Goal: Information Seeking & Learning: Learn about a topic

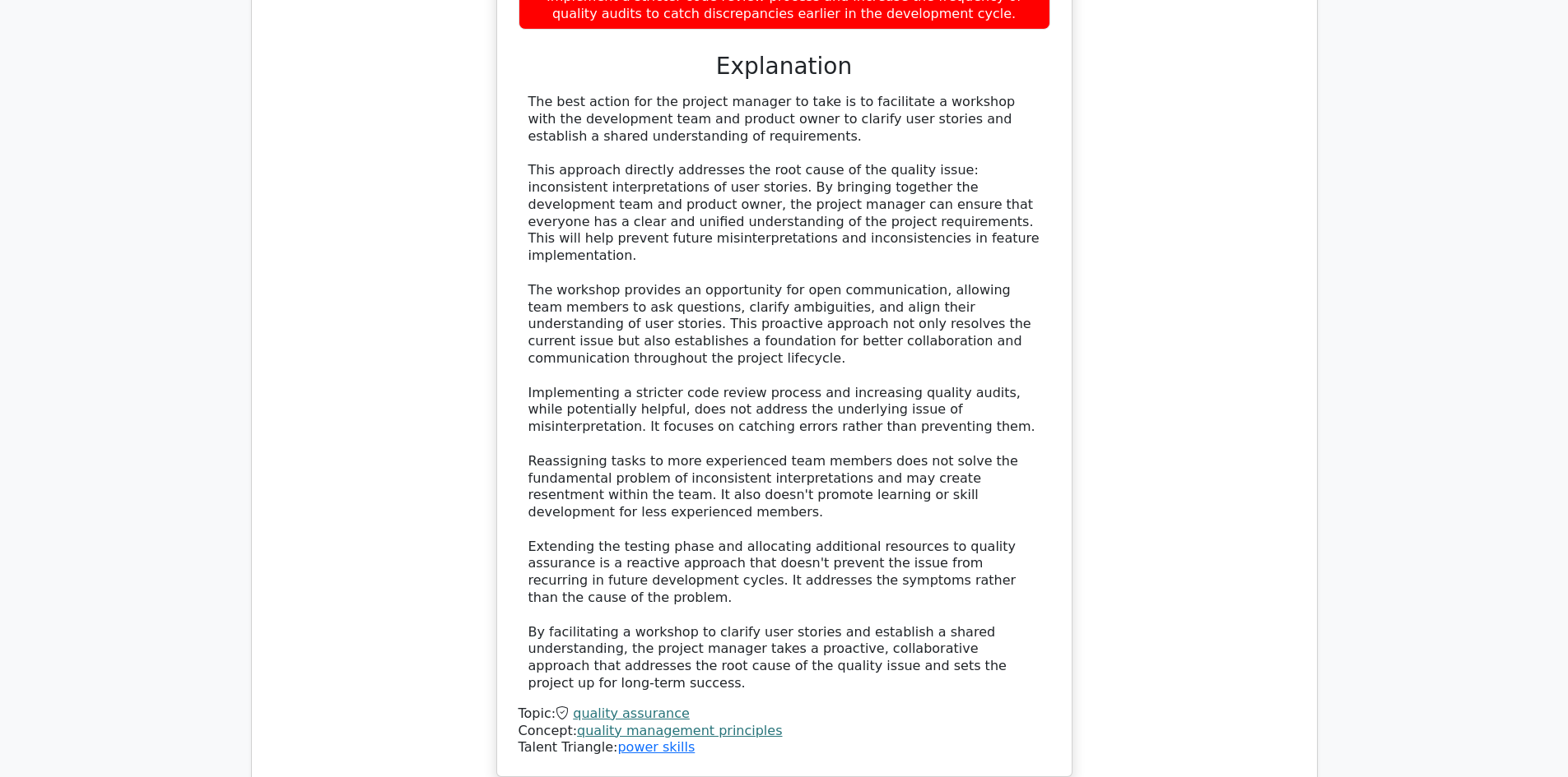
scroll to position [6999, 0]
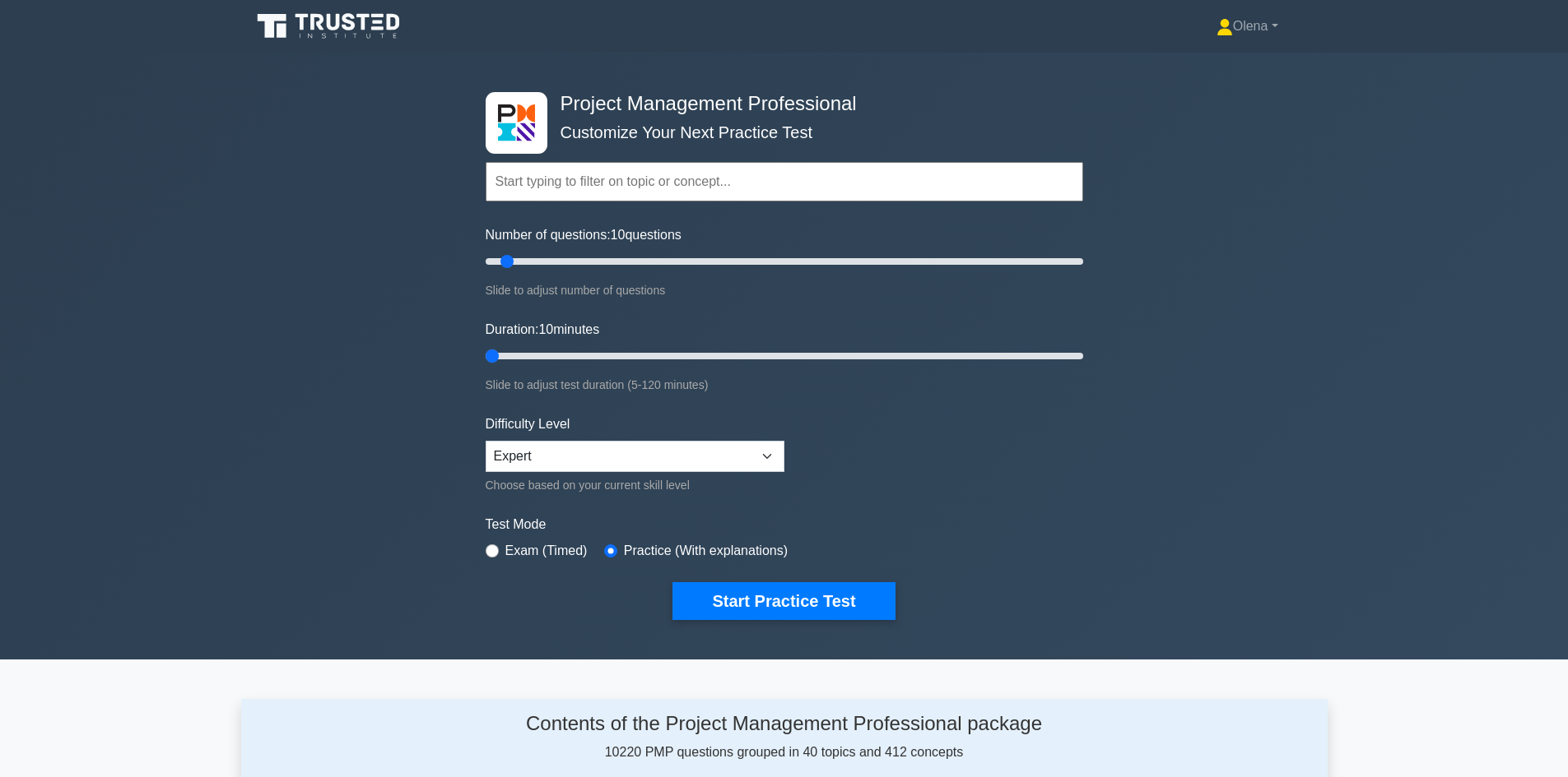
drag, startPoint x: 525, startPoint y: 357, endPoint x: 472, endPoint y: 349, distance: 53.6
type input "5"
click at [485, 349] on input "Duration: 10 minutes" at bounding box center [784, 356] width 597 height 20
drag, startPoint x: 503, startPoint y: 269, endPoint x: 424, endPoint y: 255, distance: 80.2
type input "5"
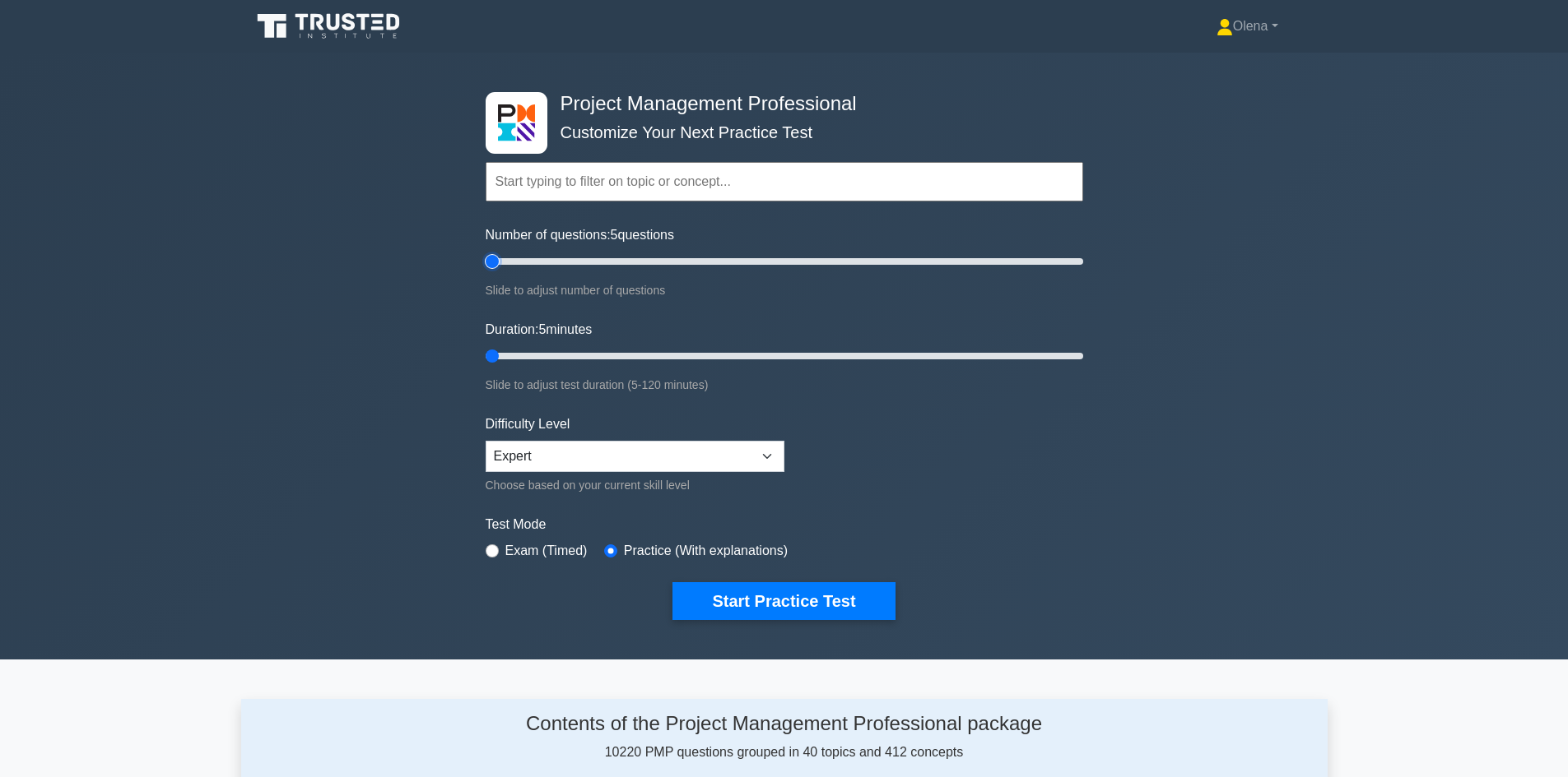
click at [485, 255] on input "Number of questions: 5 questions" at bounding box center [784, 261] width 597 height 20
click at [753, 595] on button "Start Practice Test" at bounding box center [783, 602] width 222 height 38
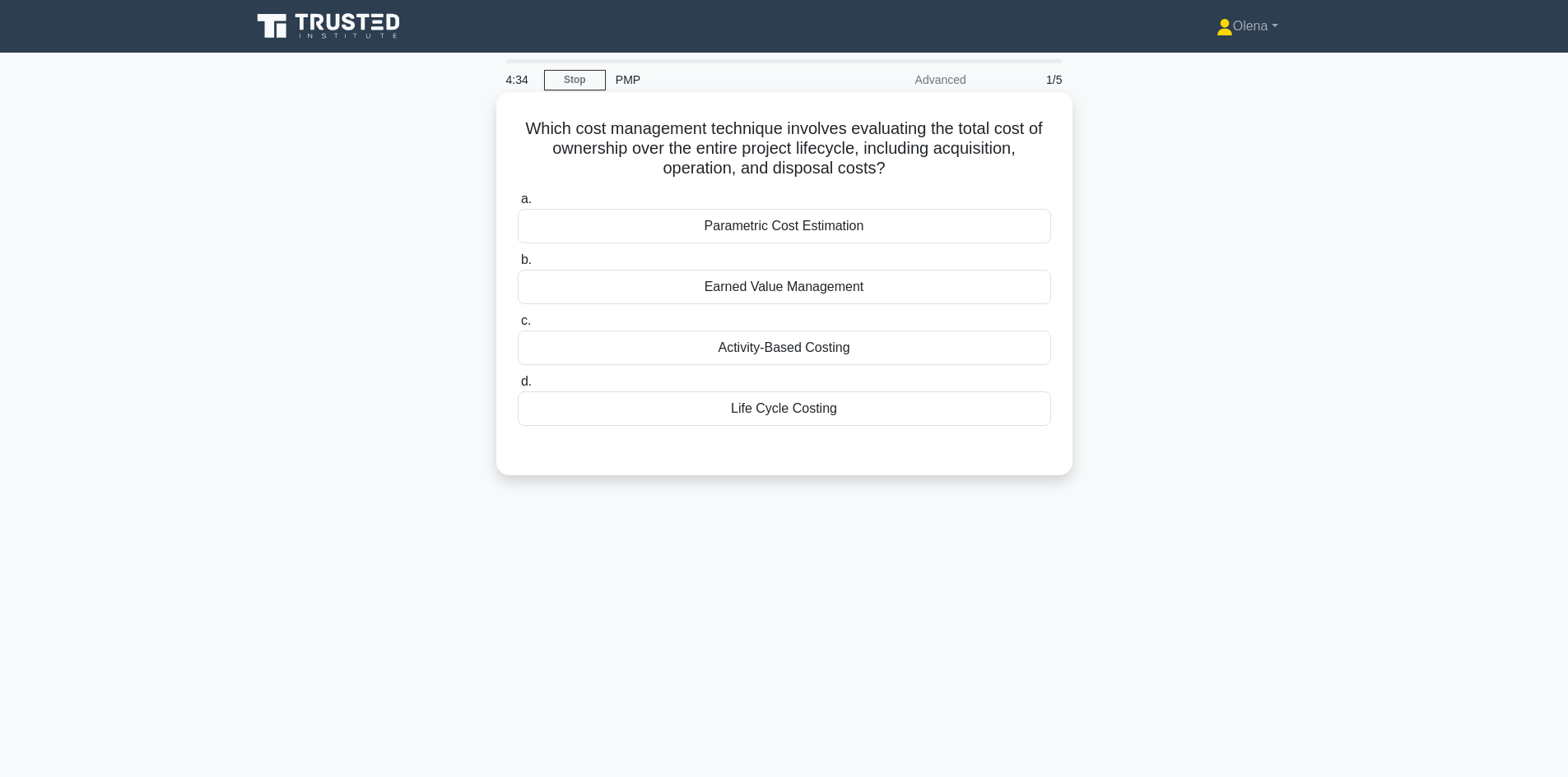
click at [753, 423] on div "Life Cycle Costing" at bounding box center [784, 409] width 533 height 34
click at [518, 387] on input "d. Life Cycle Costing" at bounding box center [518, 381] width 0 height 10
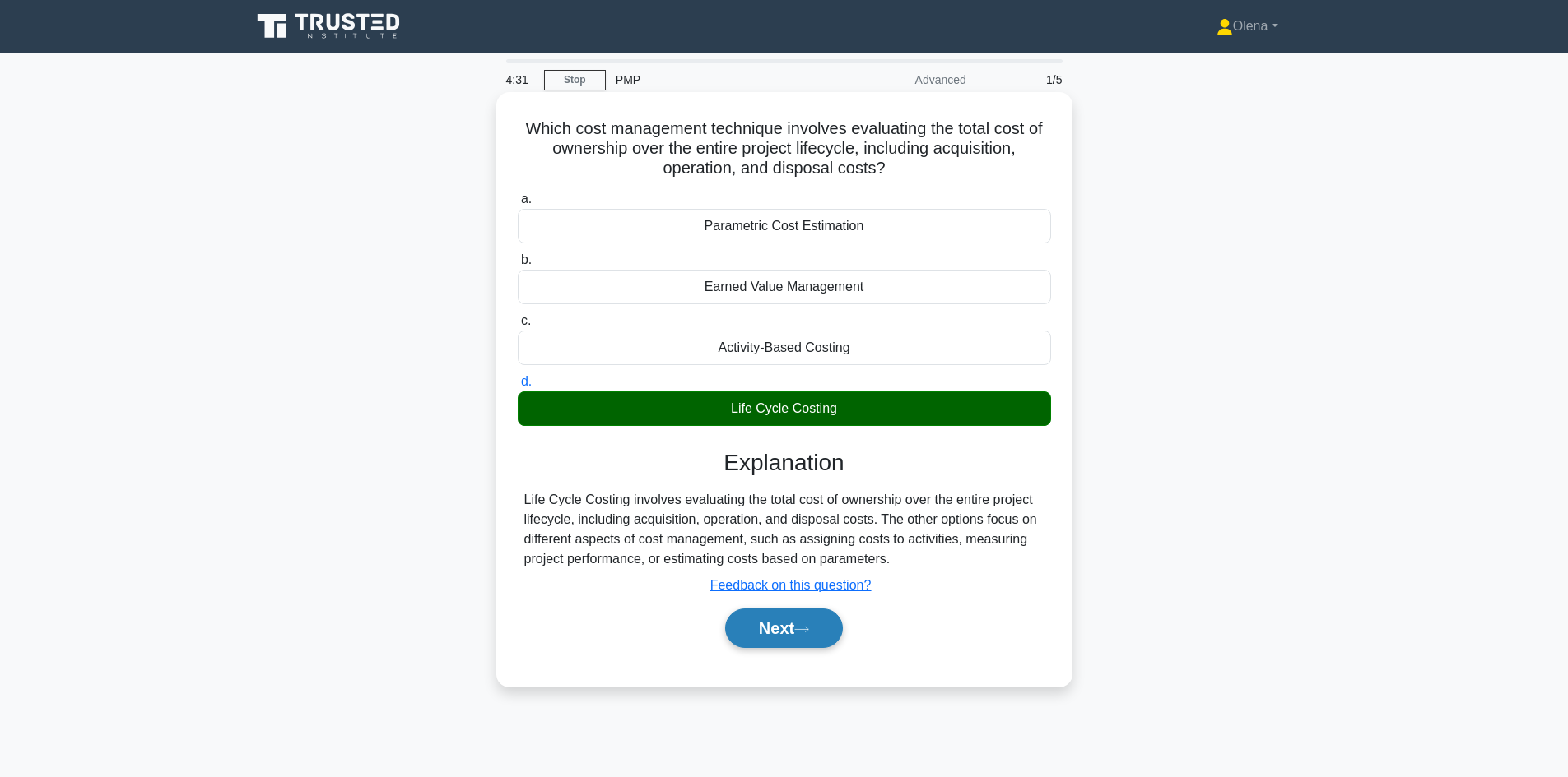
click at [763, 631] on button "Next" at bounding box center [783, 627] width 117 height 39
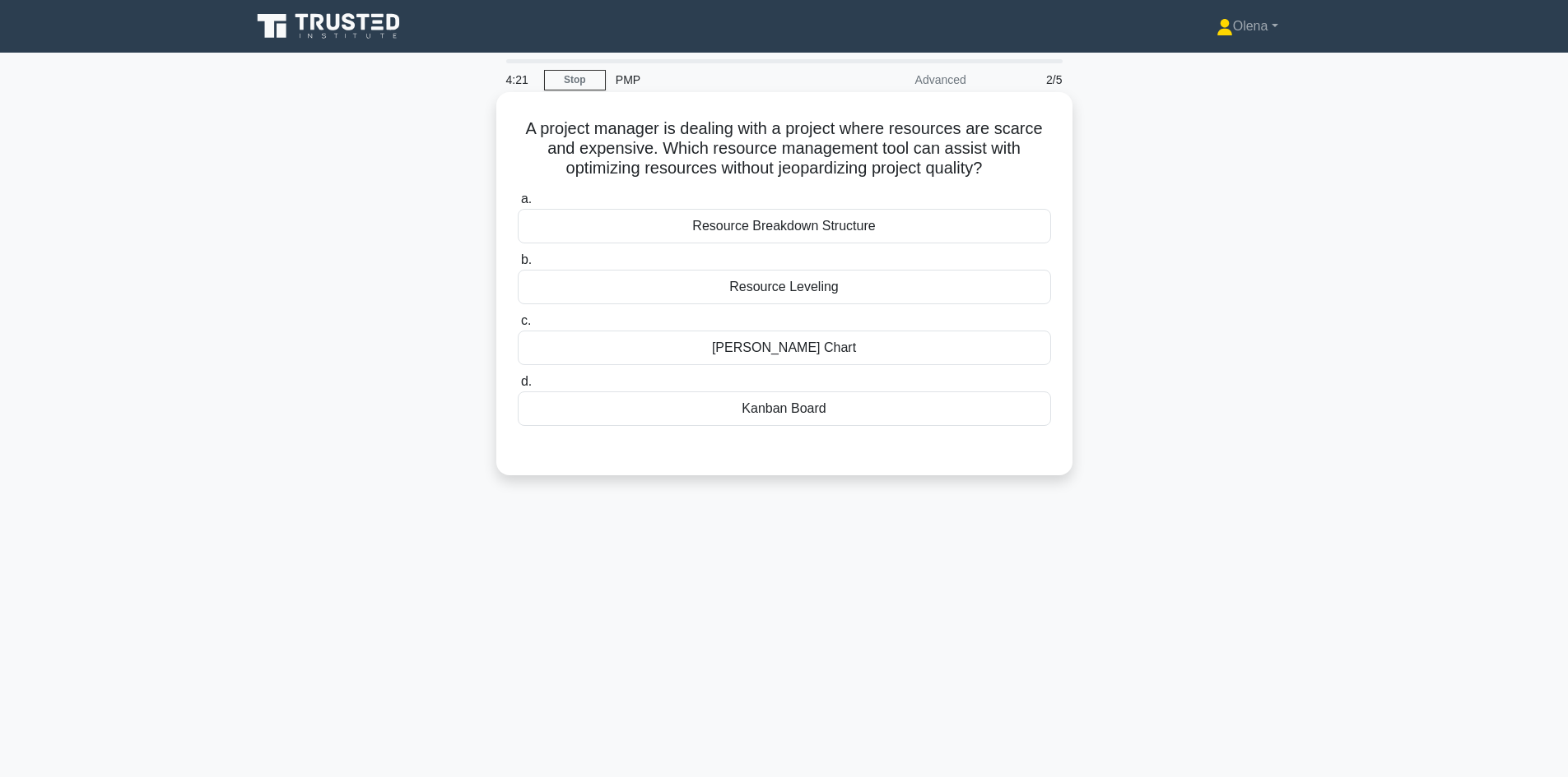
click at [797, 291] on div "Resource Leveling" at bounding box center [784, 287] width 533 height 34
click at [518, 266] on input "b. Resource Leveling" at bounding box center [518, 259] width 0 height 10
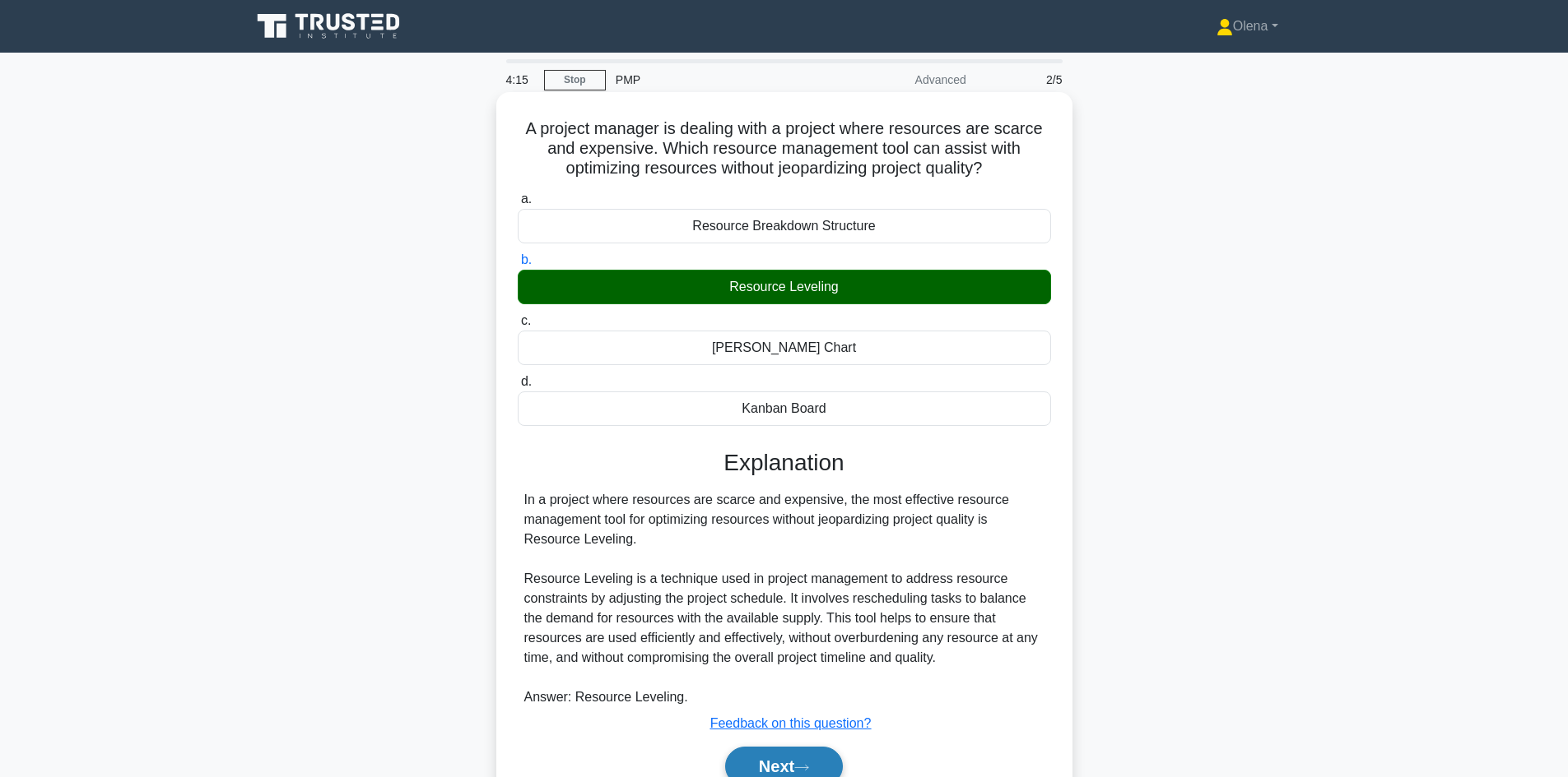
click at [774, 762] on button "Next" at bounding box center [783, 766] width 117 height 39
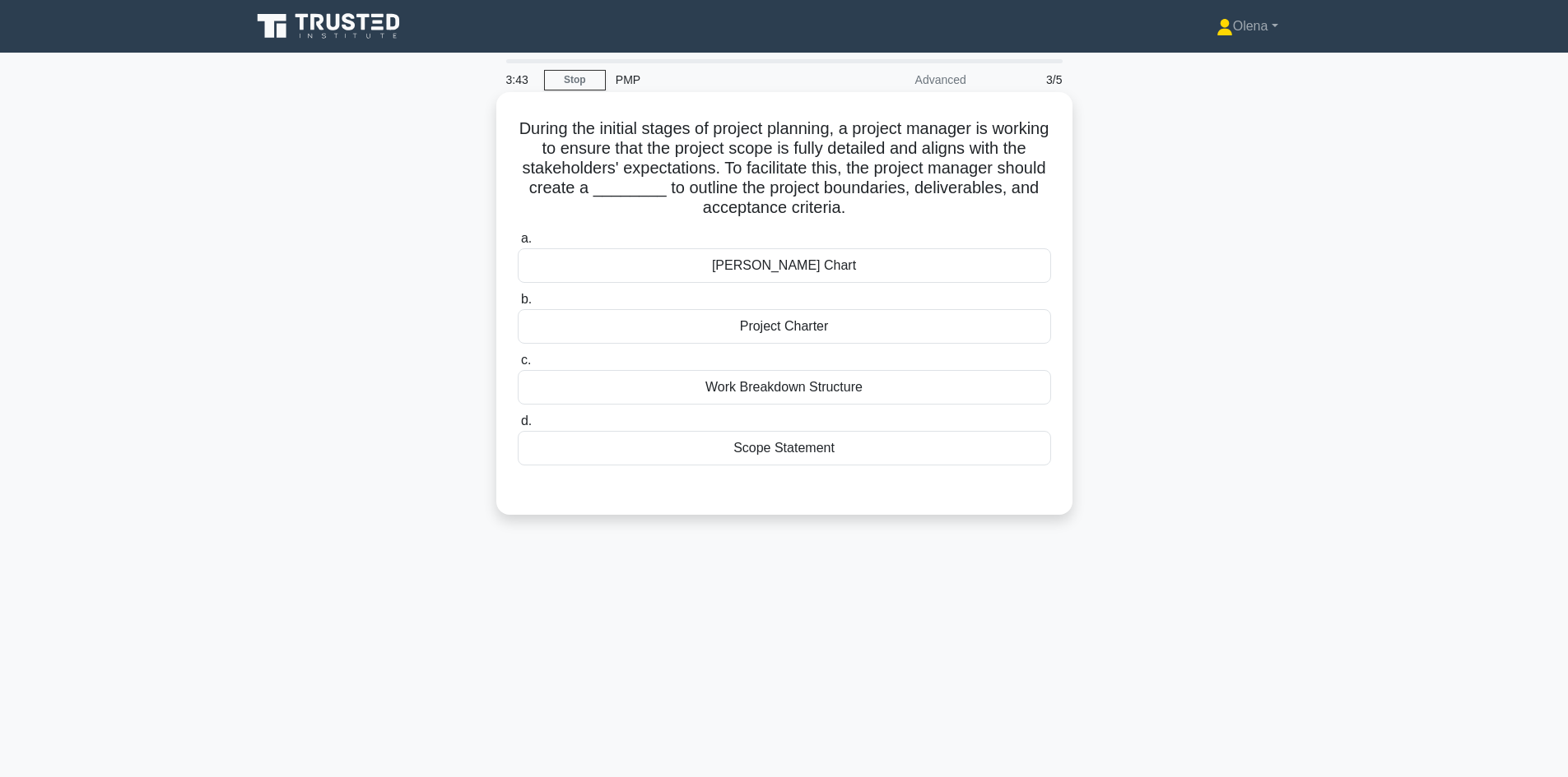
click at [764, 448] on div "Scope Statement" at bounding box center [784, 448] width 533 height 34
click at [518, 427] on input "d. Scope Statement" at bounding box center [518, 421] width 0 height 10
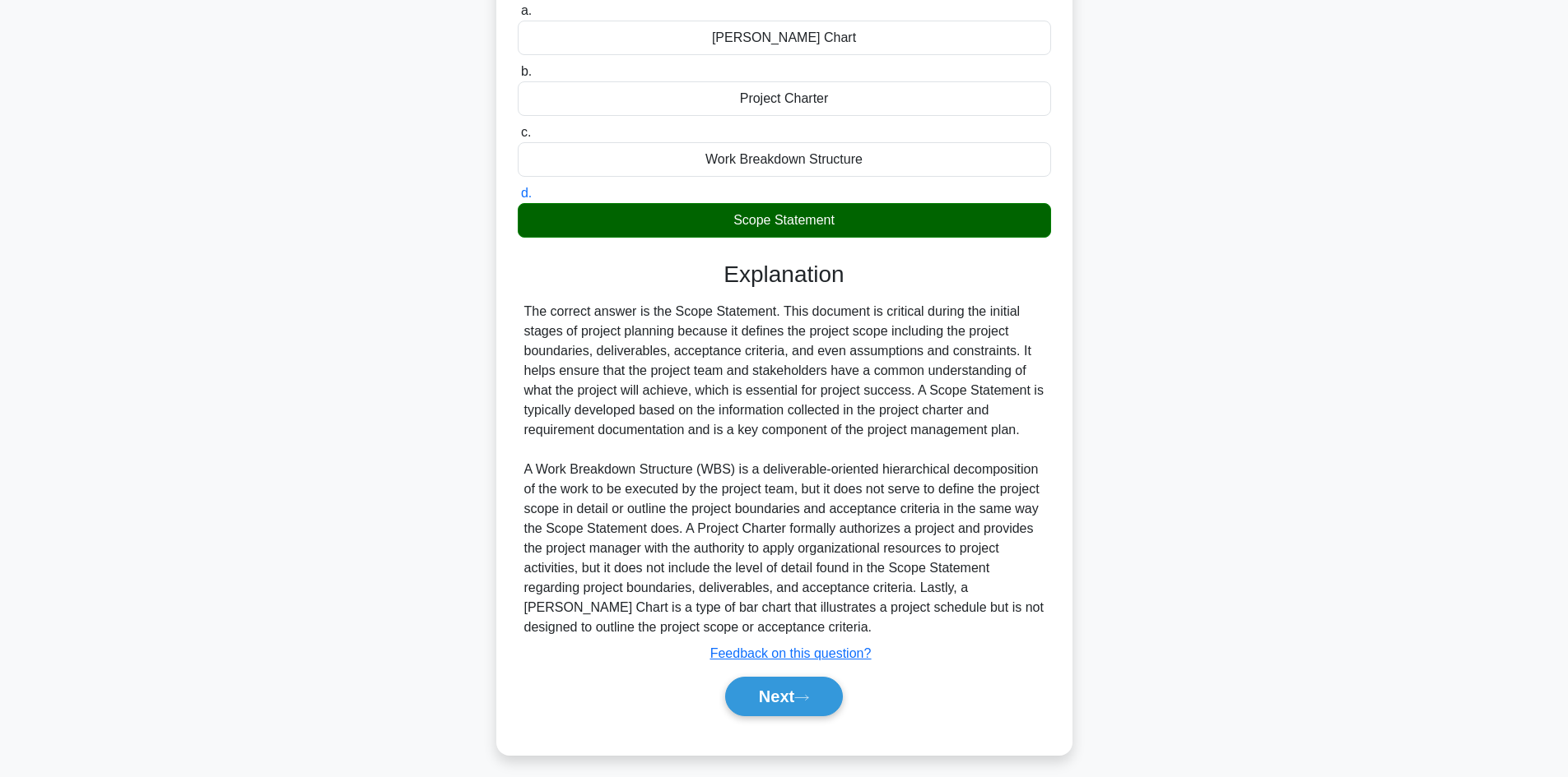
scroll to position [237, 0]
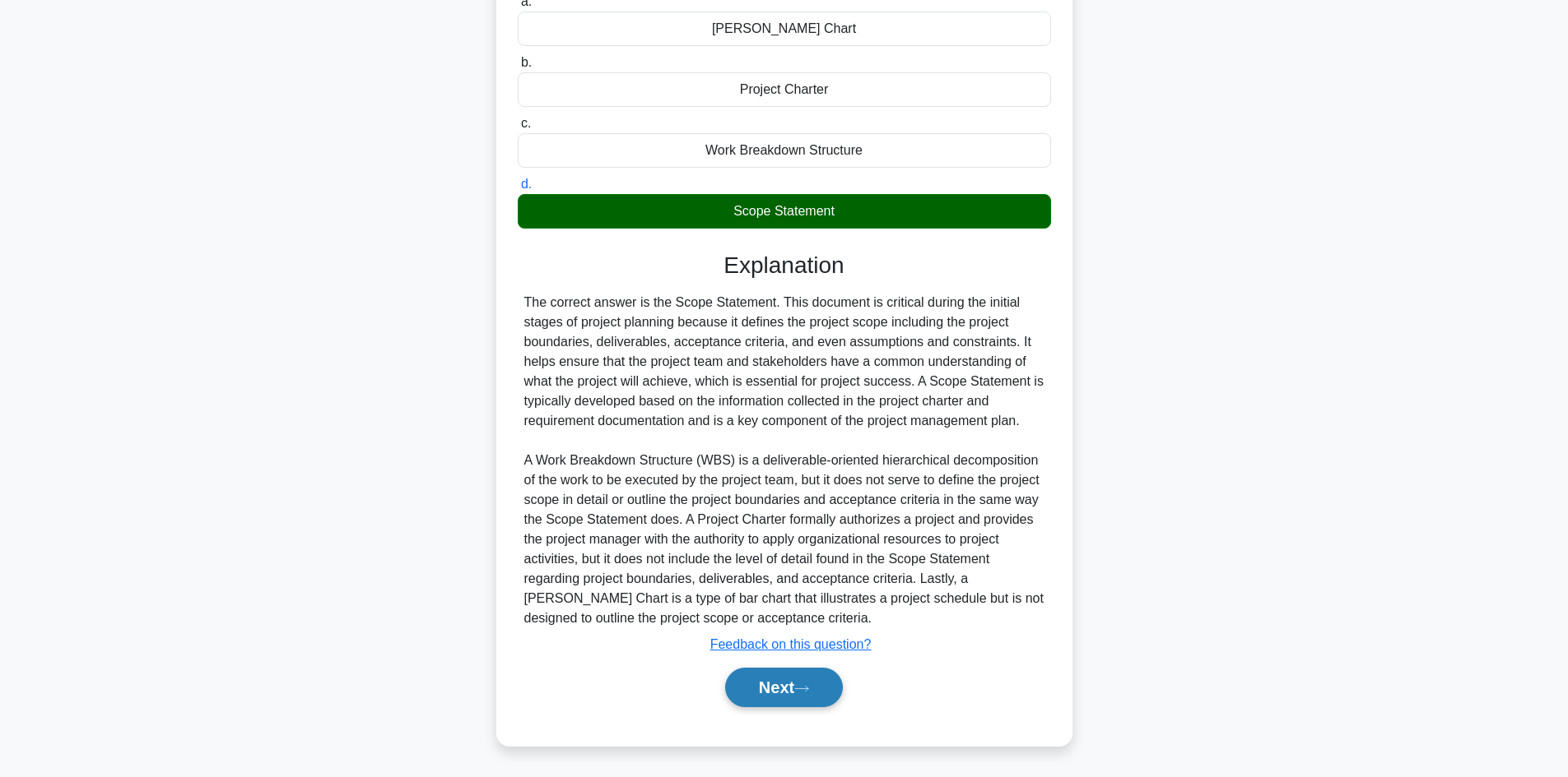
click at [821, 690] on button "Next" at bounding box center [783, 687] width 117 height 39
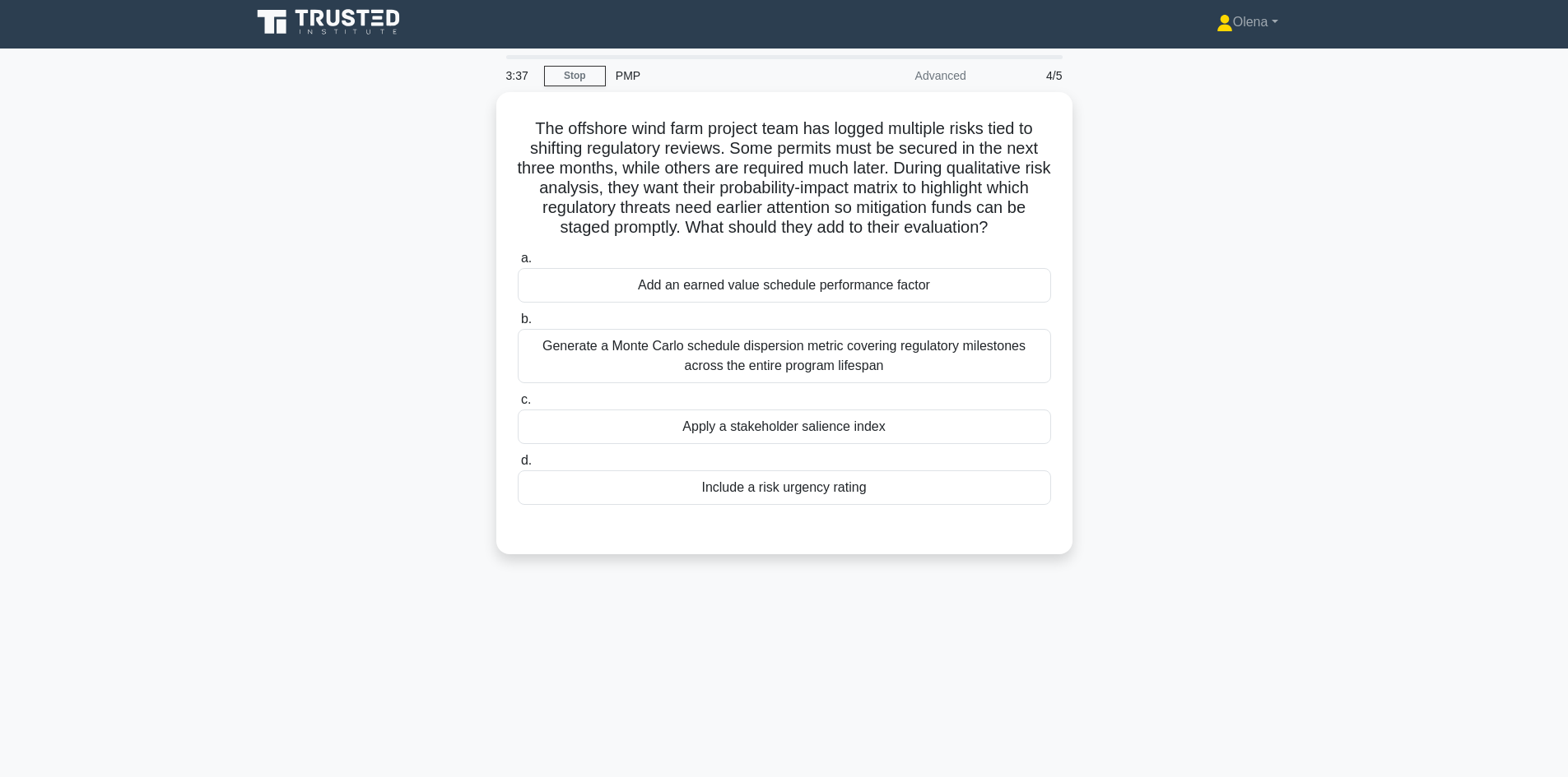
scroll to position [0, 0]
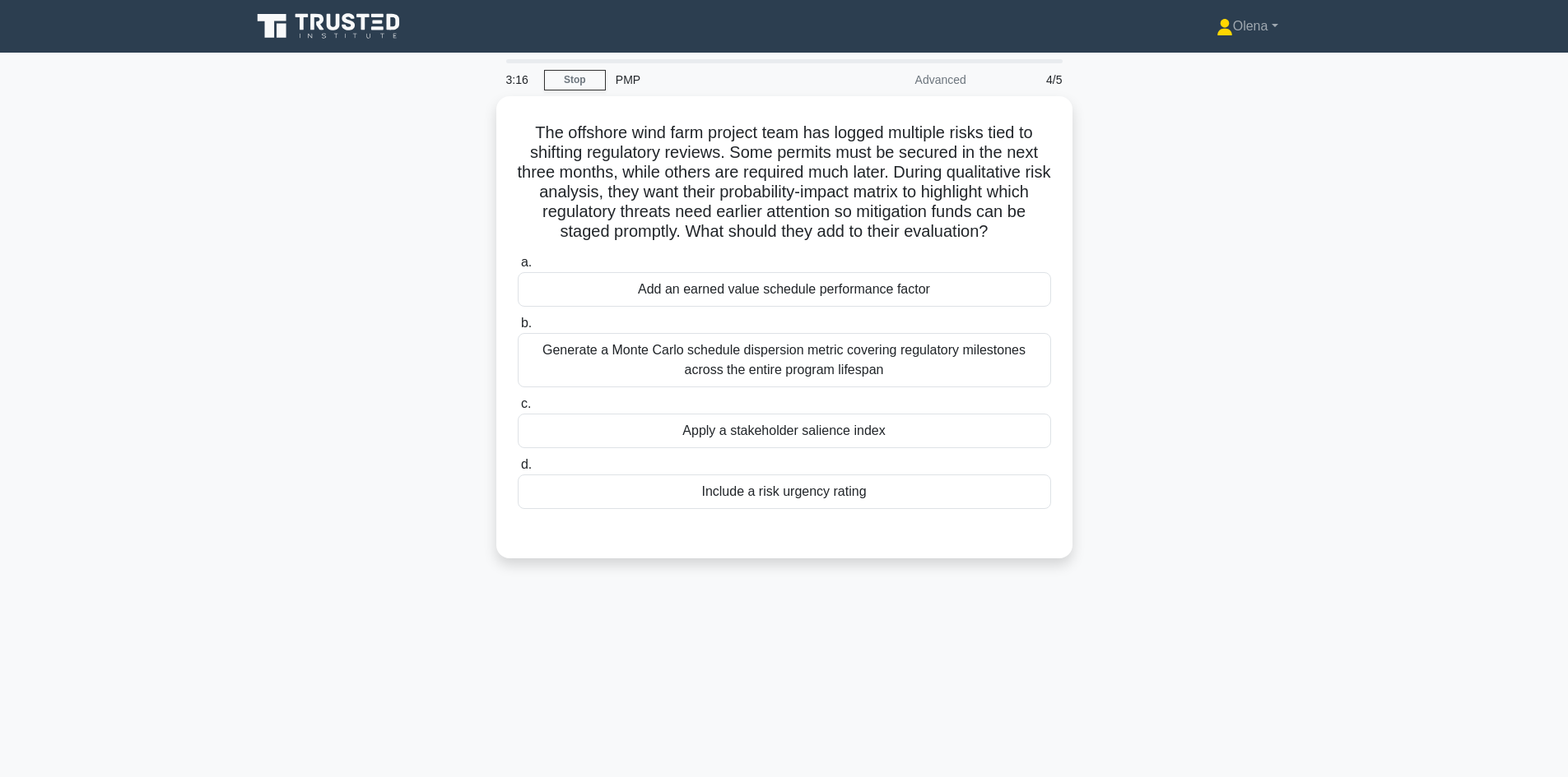
click at [1217, 296] on div "The offshore wind farm project team has logged multiple risks tied to shifting …" at bounding box center [784, 337] width 1086 height 482
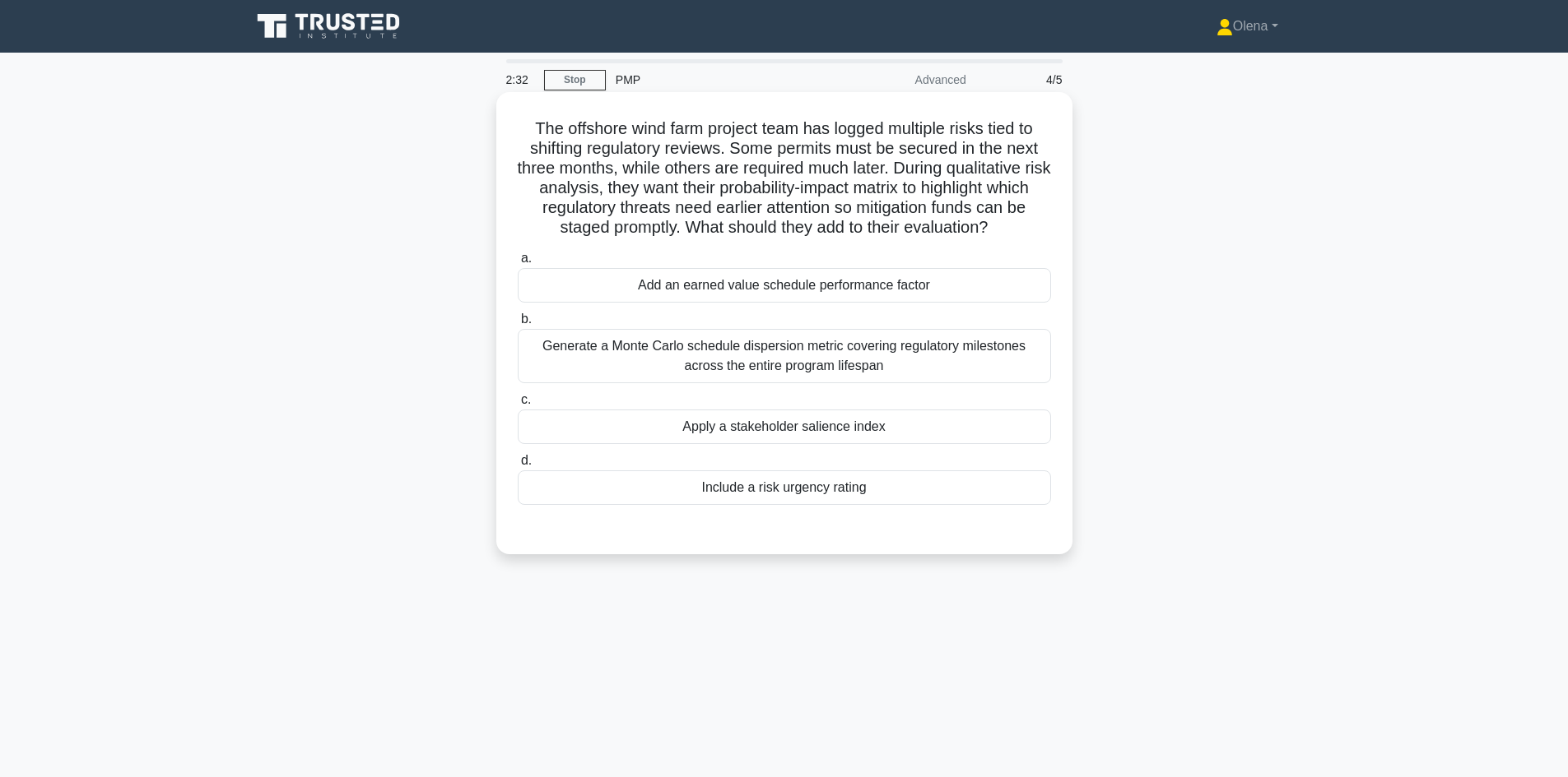
click at [906, 362] on div "Generate a Monte Carlo schedule dispersion metric covering regulatory milestone…" at bounding box center [784, 356] width 533 height 54
click at [518, 325] on input "b. Generate a Monte Carlo schedule dispersion metric covering regulatory milest…" at bounding box center [518, 319] width 0 height 10
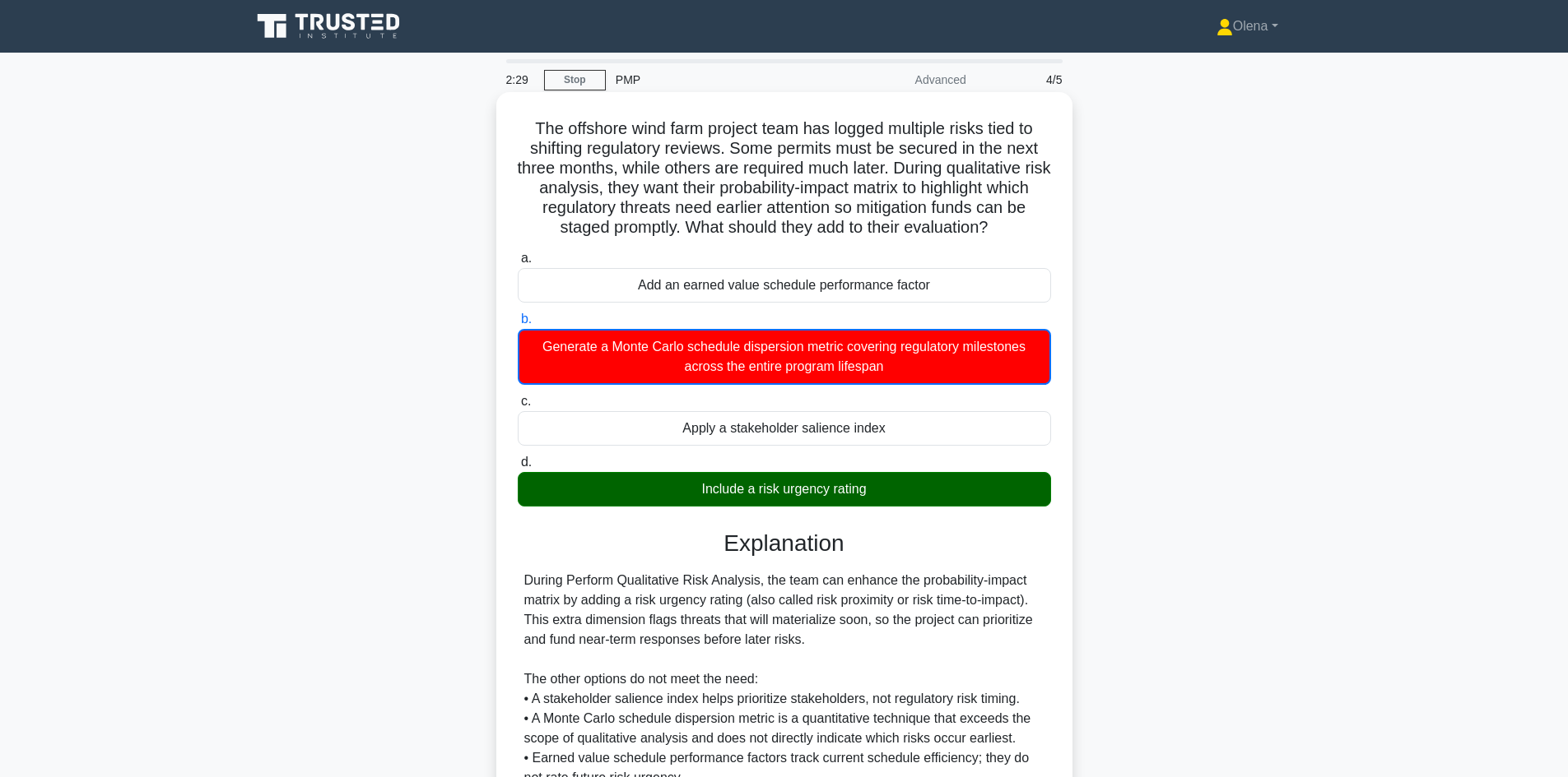
scroll to position [160, 0]
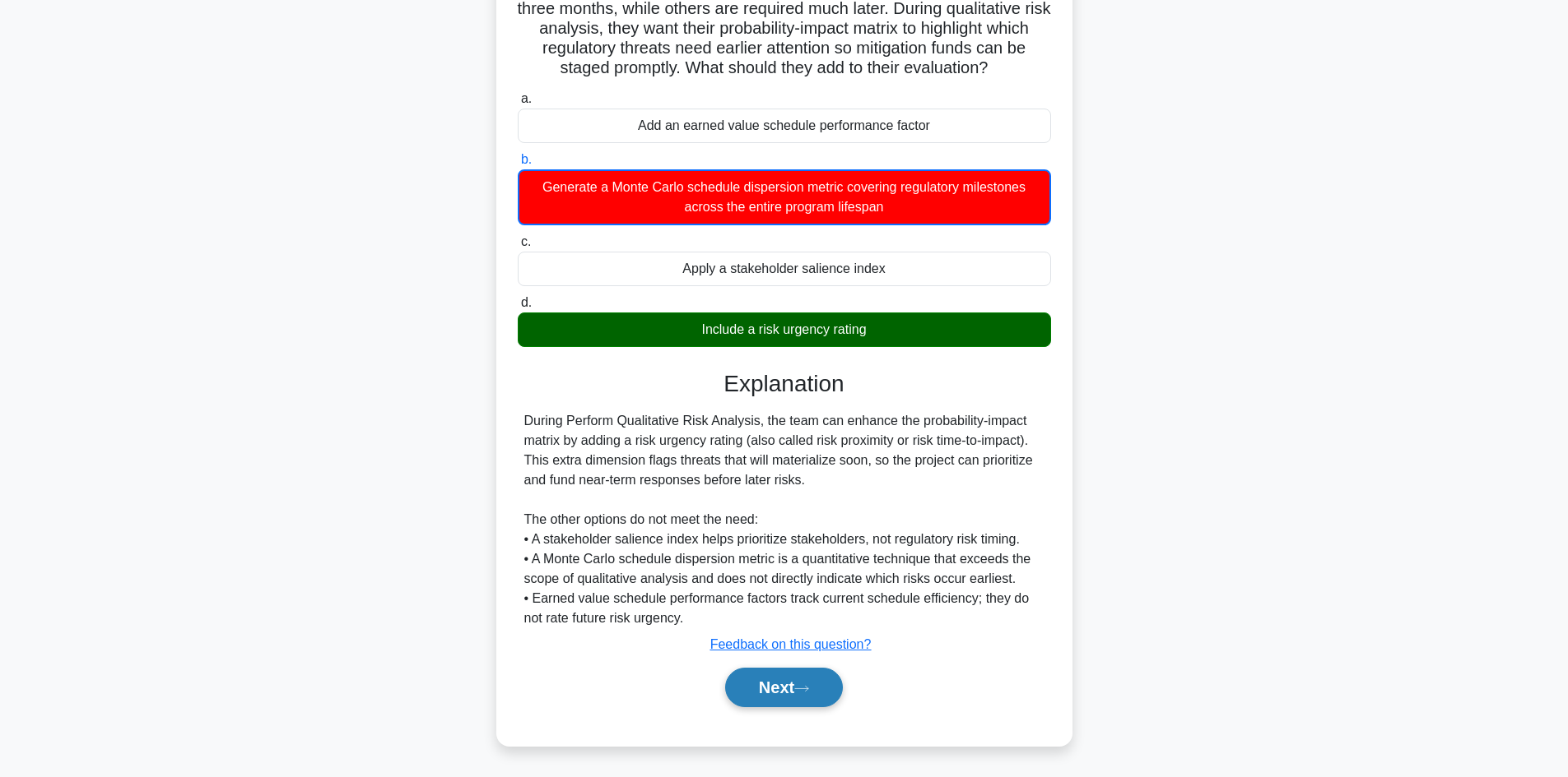
click at [776, 685] on button "Next" at bounding box center [783, 687] width 117 height 39
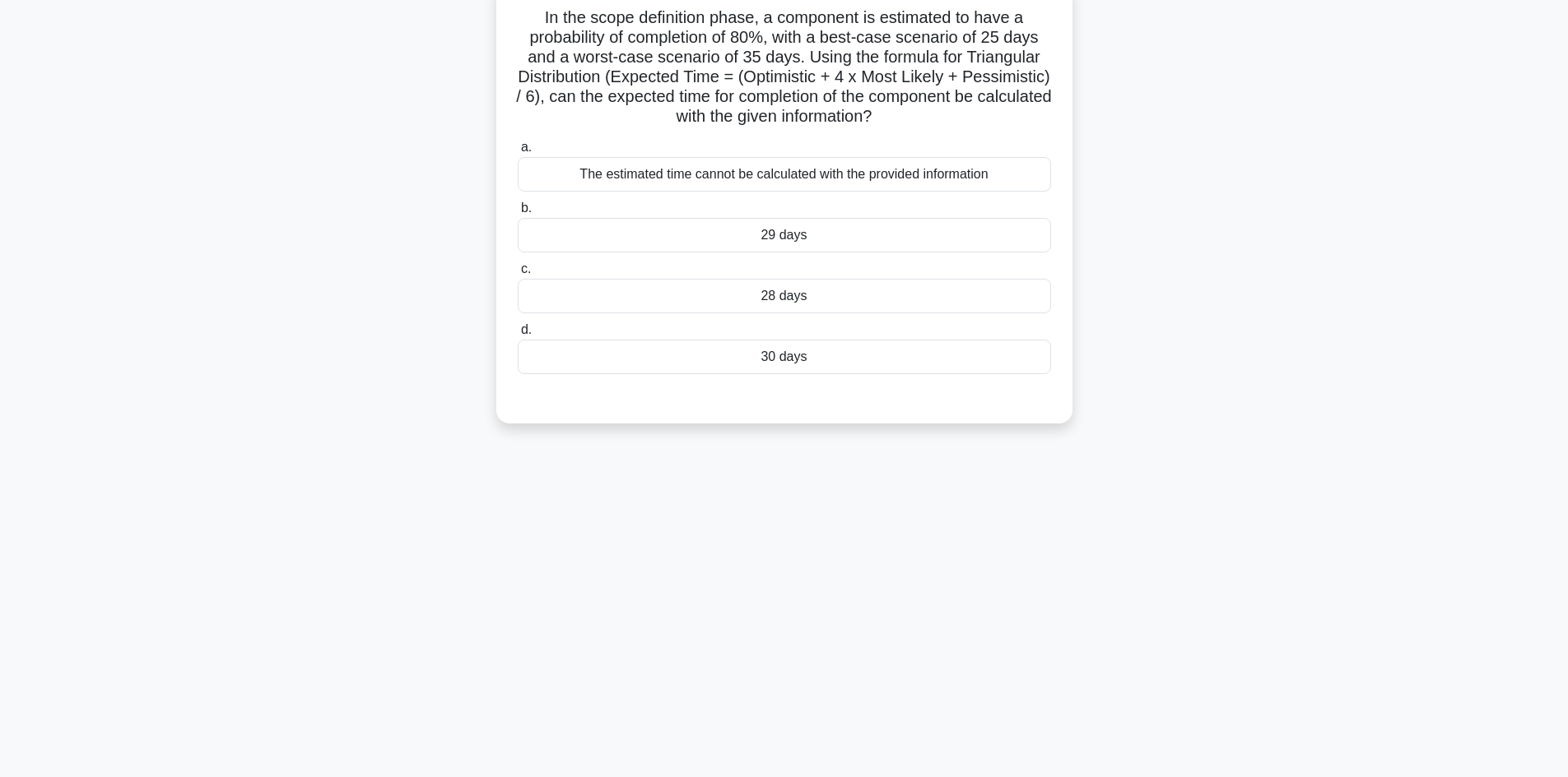
click at [1013, 179] on div "The estimated time cannot be calculated with the provided information" at bounding box center [784, 174] width 533 height 34
click at [518, 153] on input "a. The estimated time cannot be calculated with the provided information" at bounding box center [518, 147] width 0 height 10
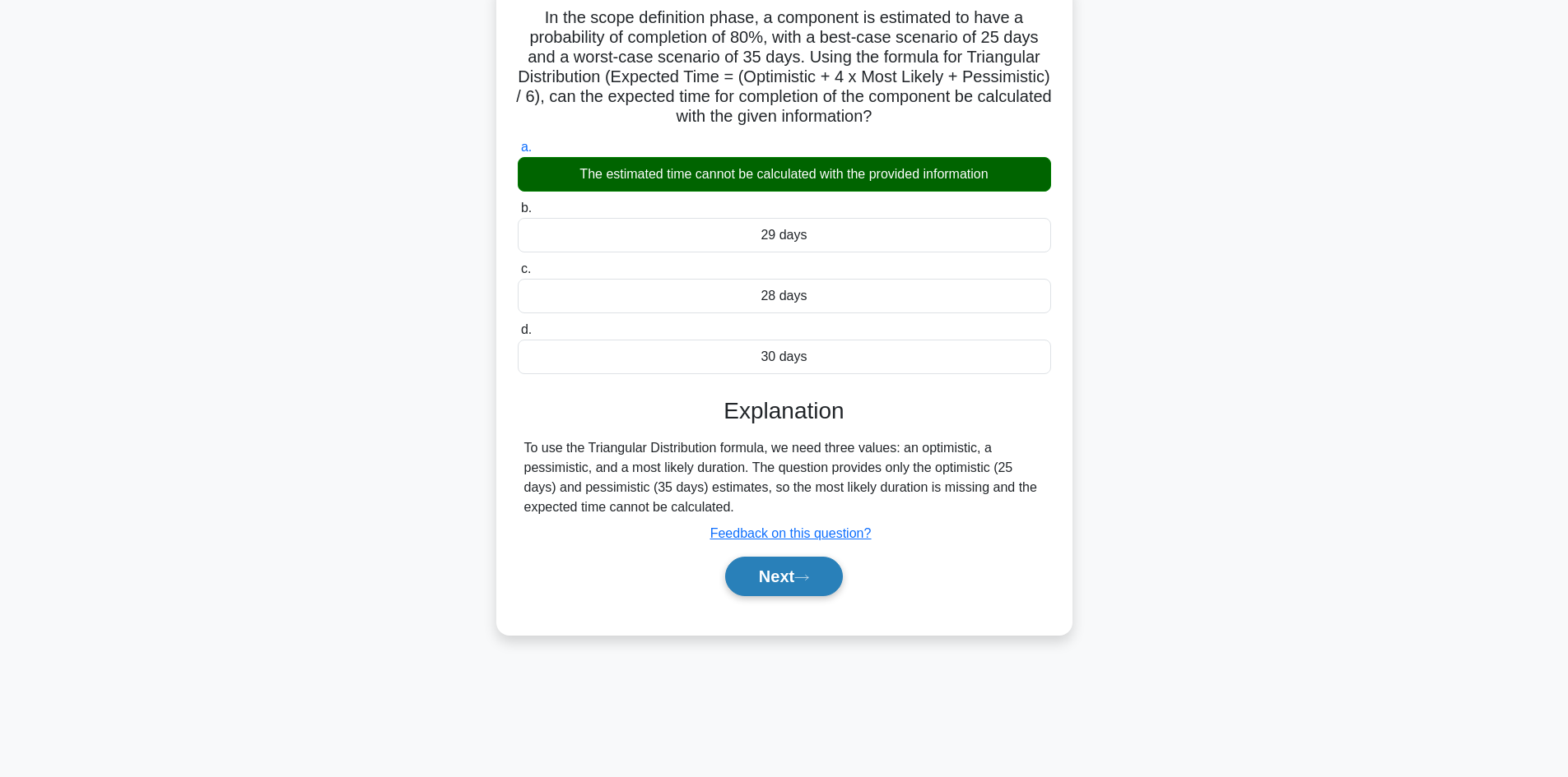
click at [761, 563] on button "Next" at bounding box center [783, 576] width 117 height 39
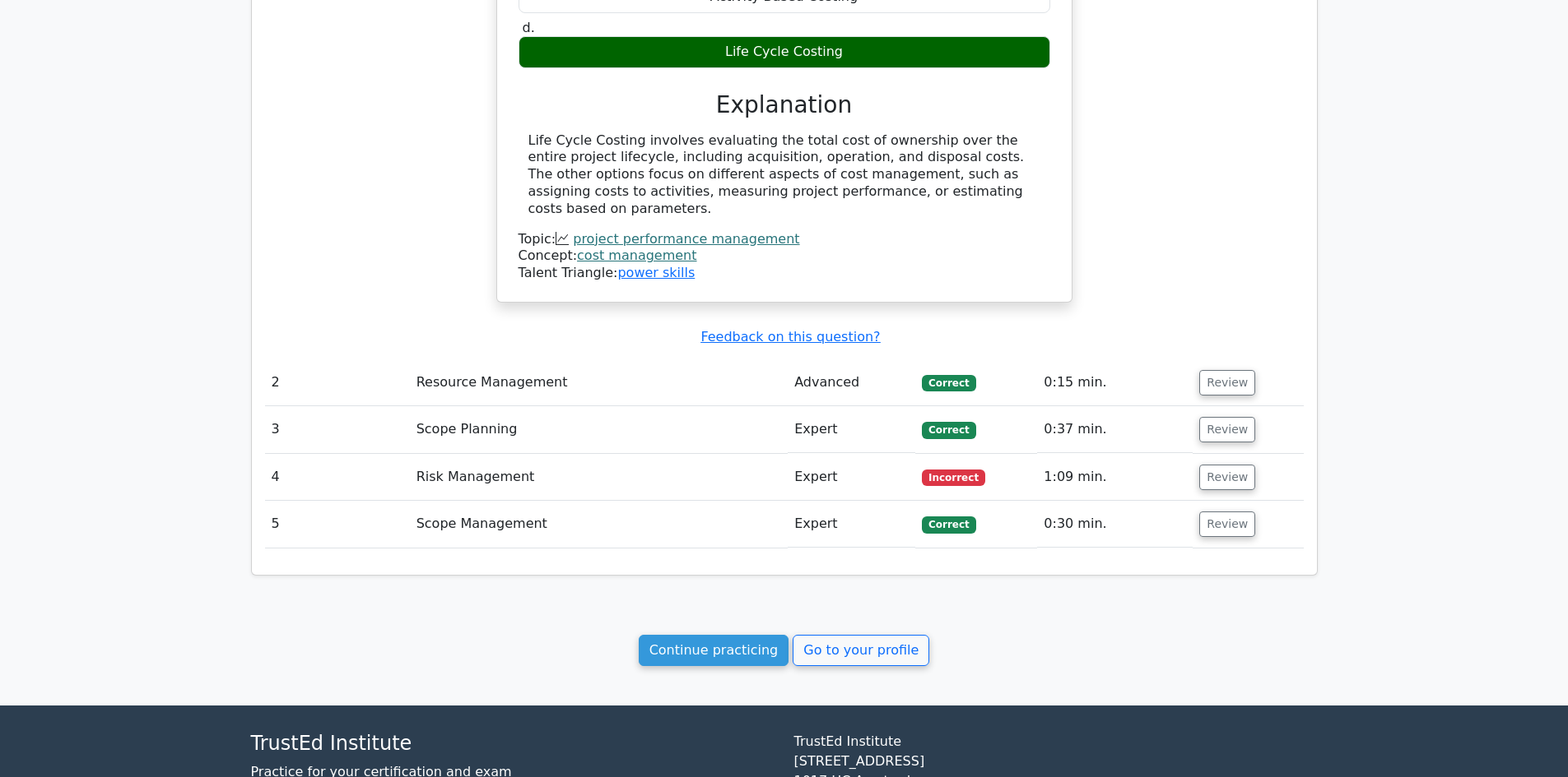
scroll to position [1292, 0]
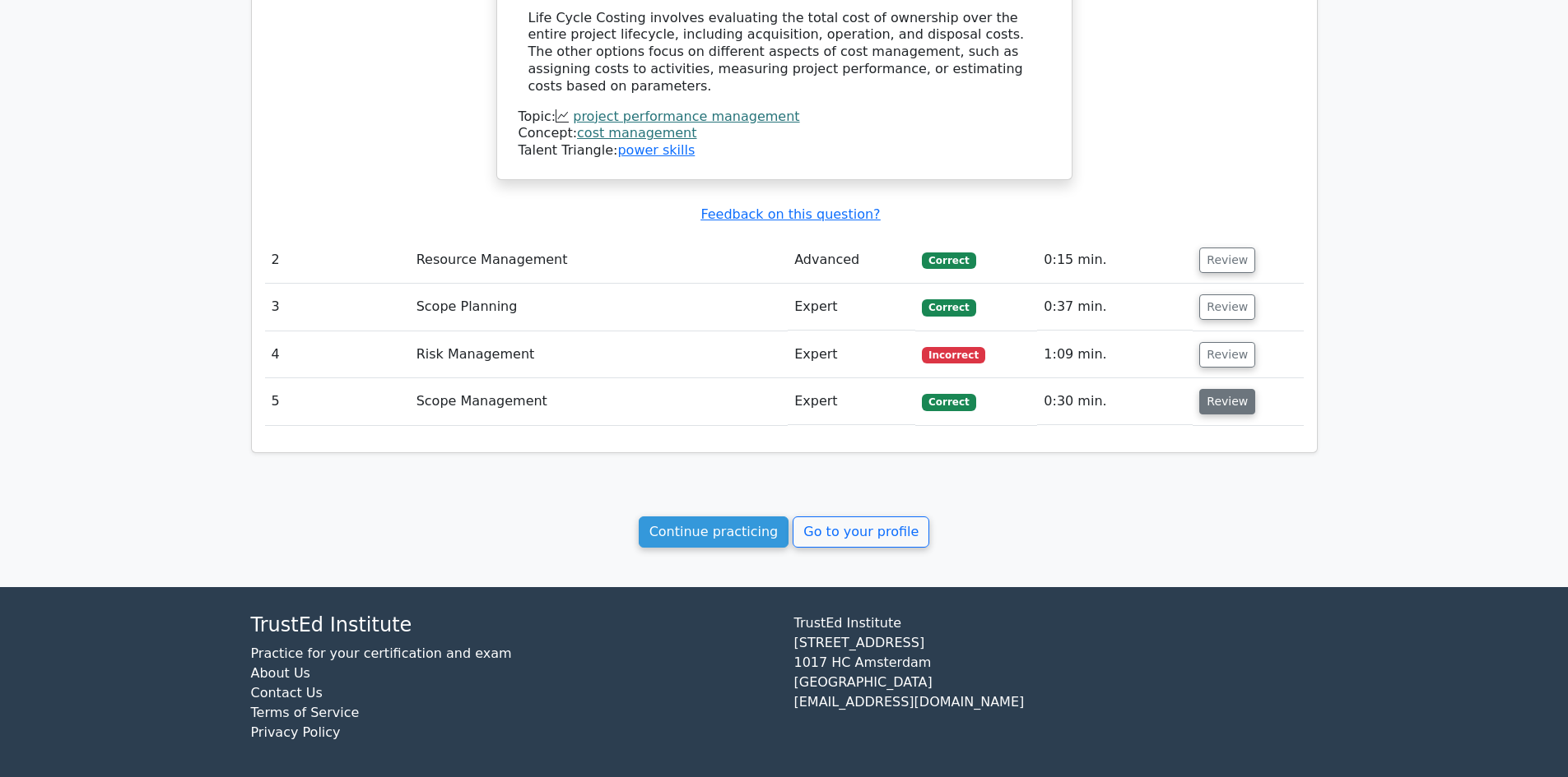
click at [1239, 389] on button "Review" at bounding box center [1227, 401] width 56 height 26
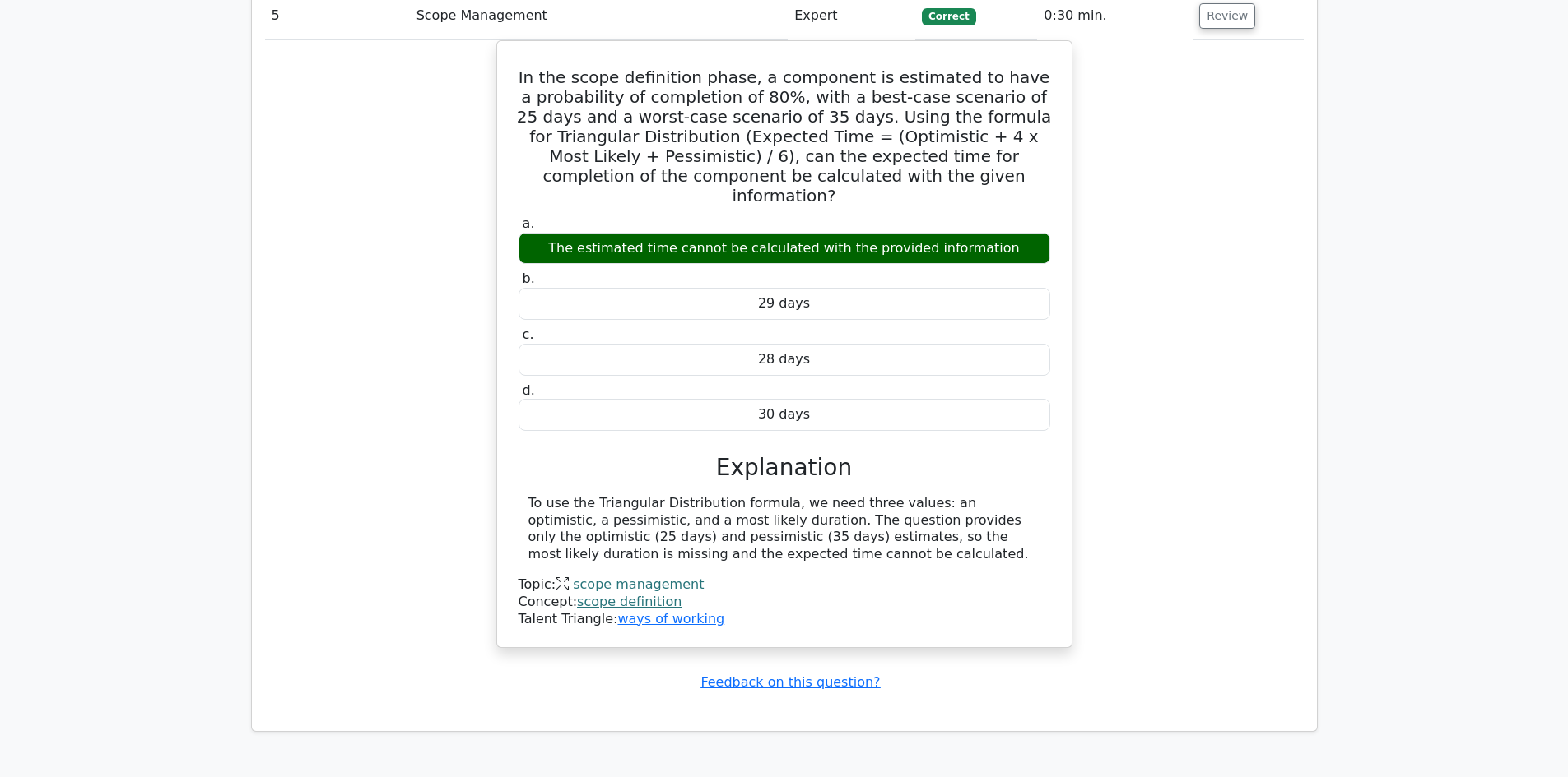
scroll to position [1457, 0]
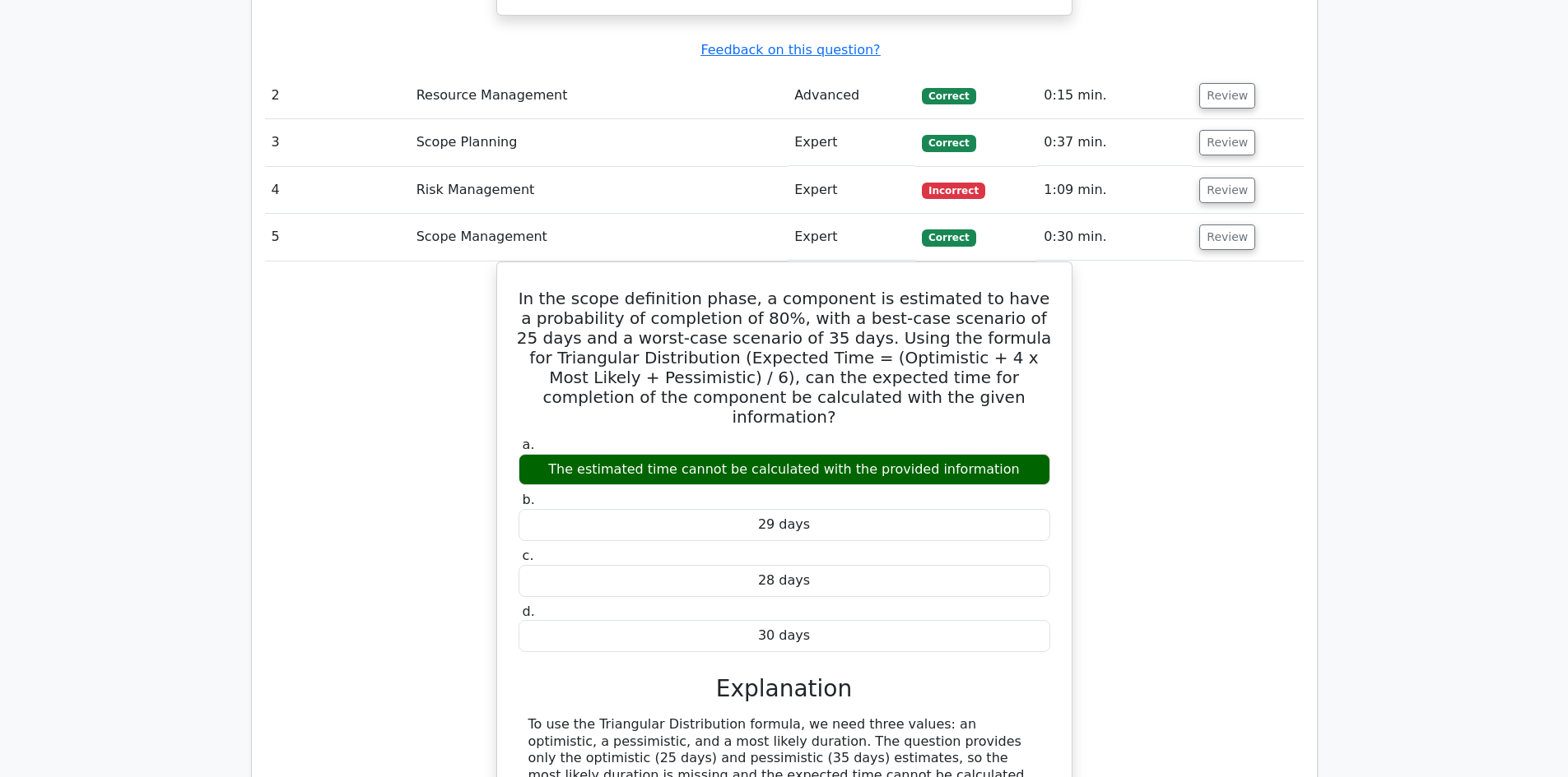
drag, startPoint x: 1232, startPoint y: 166, endPoint x: 1158, endPoint y: 200, distance: 81.4
click at [1229, 177] on button "Review" at bounding box center [1227, 190] width 56 height 26
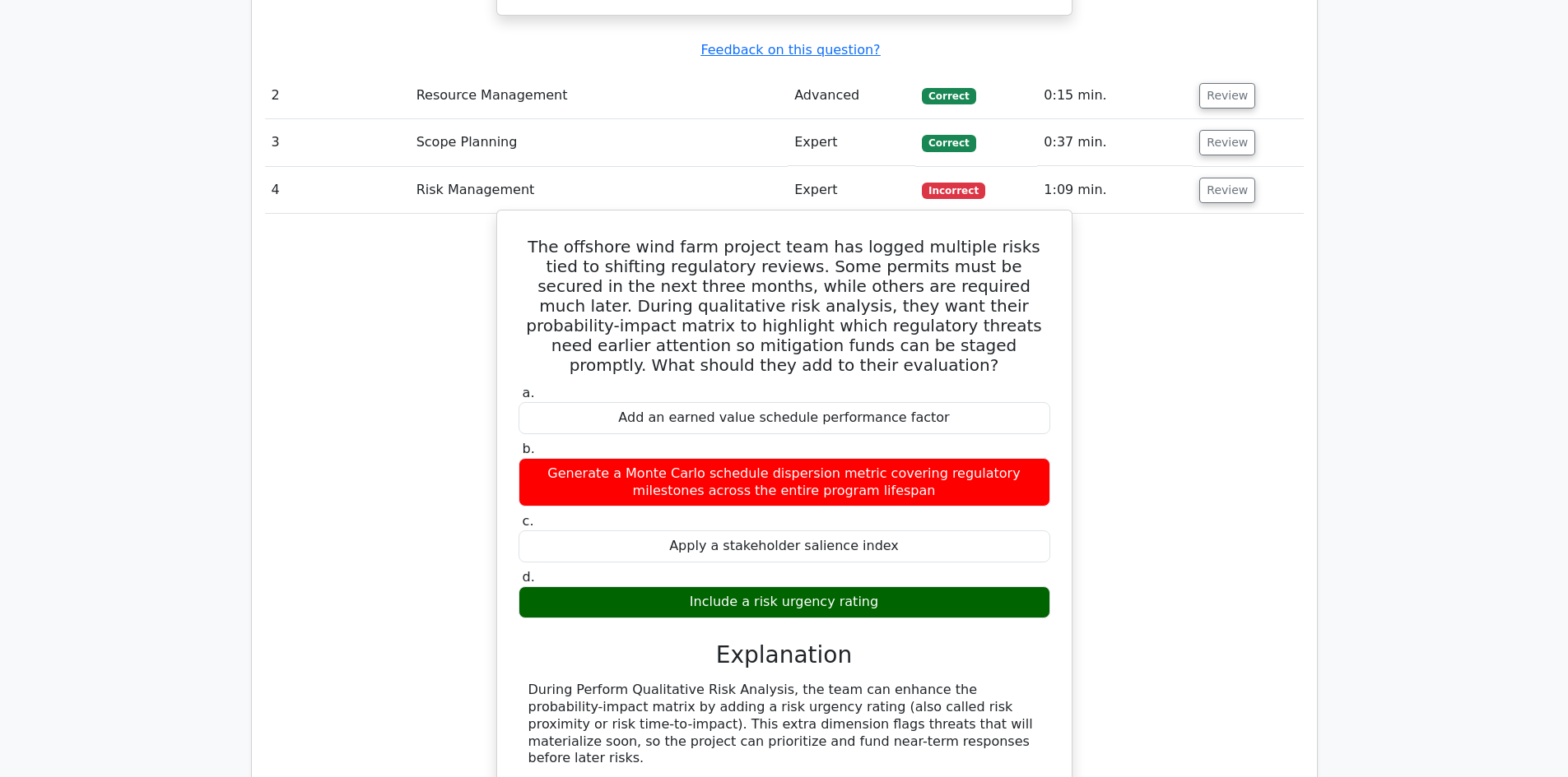
drag, startPoint x: 526, startPoint y: 226, endPoint x: 954, endPoint y: 572, distance: 550.4
click at [954, 572] on div "The offshore wind farm project team has logged multiple risks tied to shifting …" at bounding box center [784, 608] width 561 height 782
